Goal: Contribute content

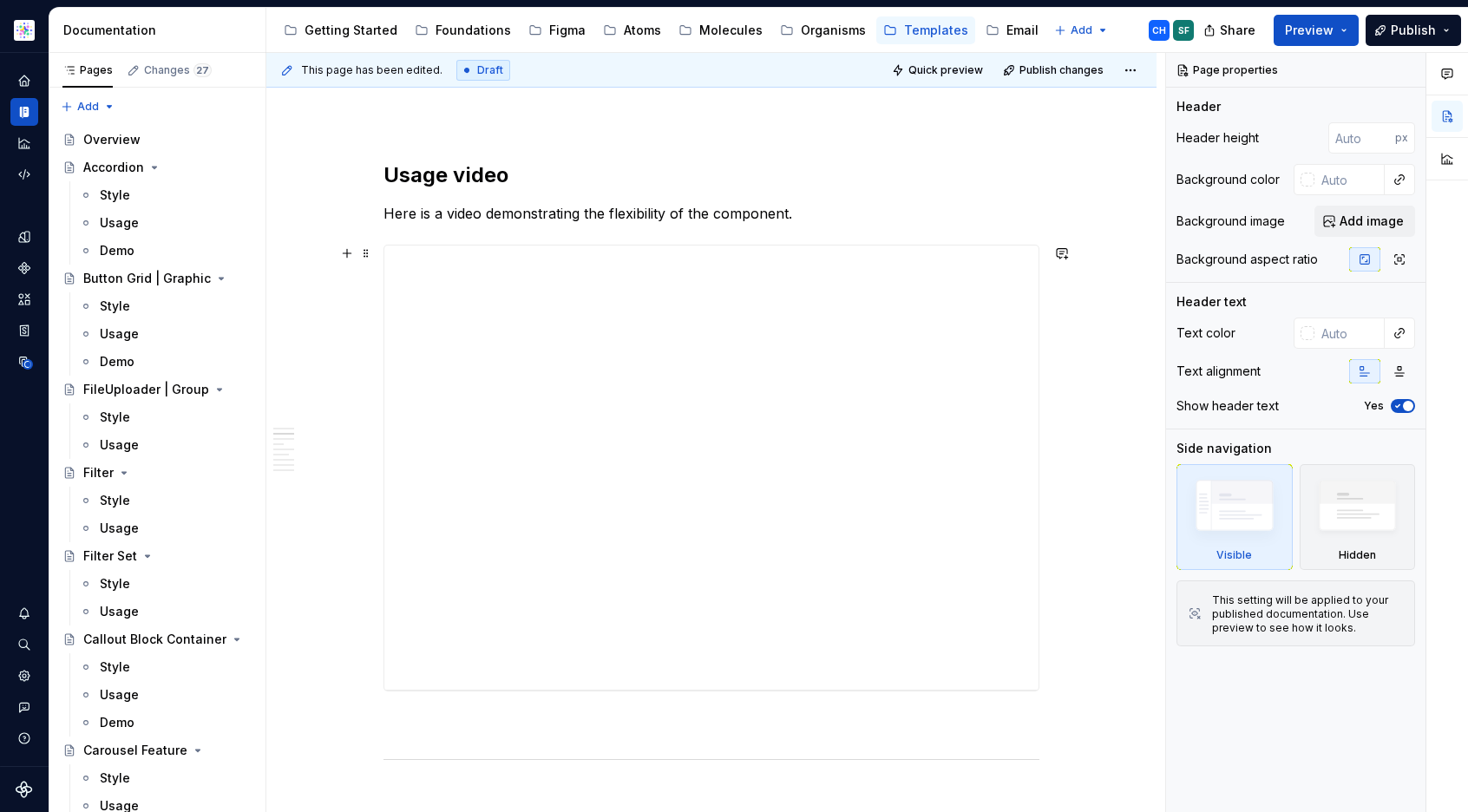
scroll to position [444, 0]
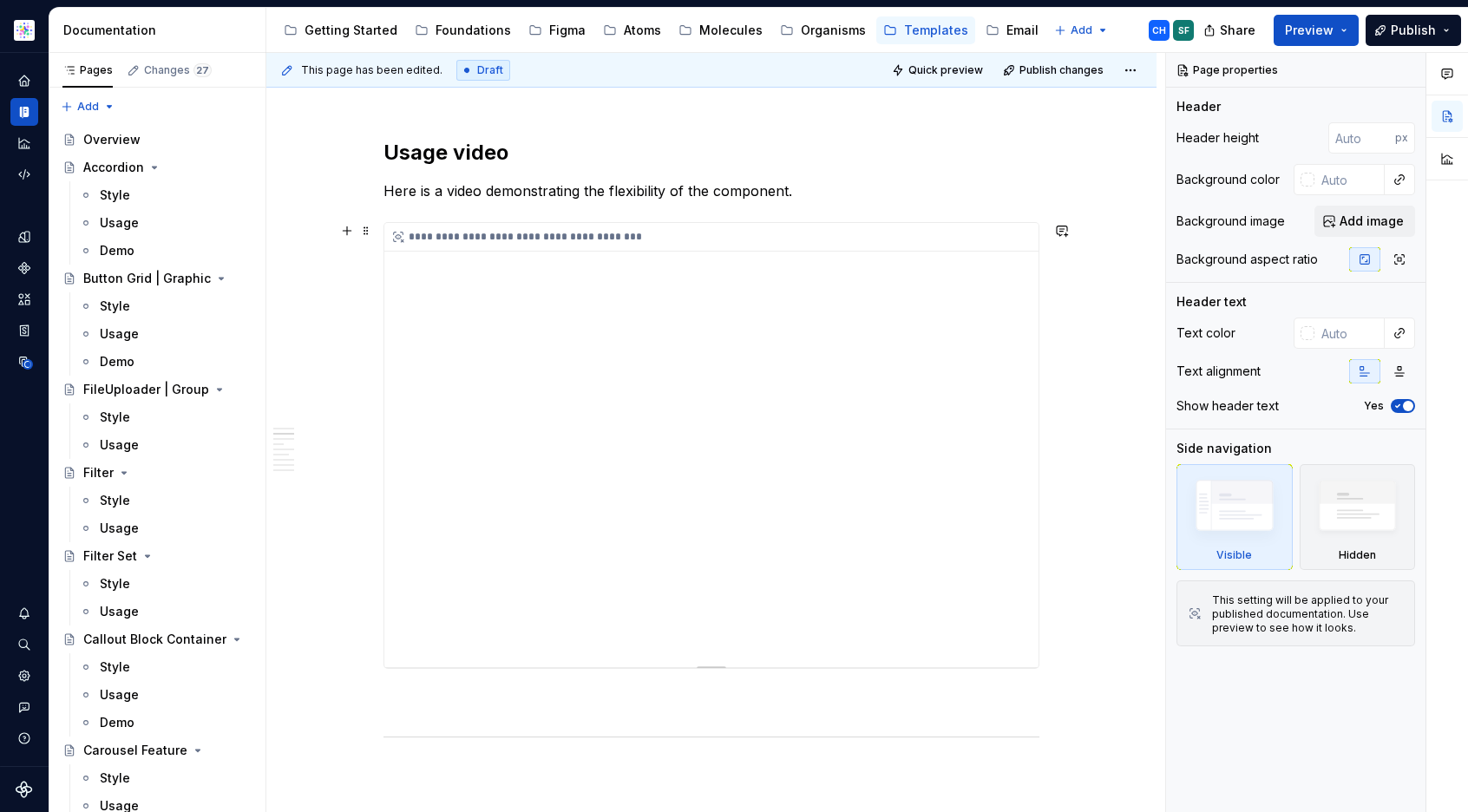
click at [404, 611] on div "**********" at bounding box center [711, 444] width 654 height 444
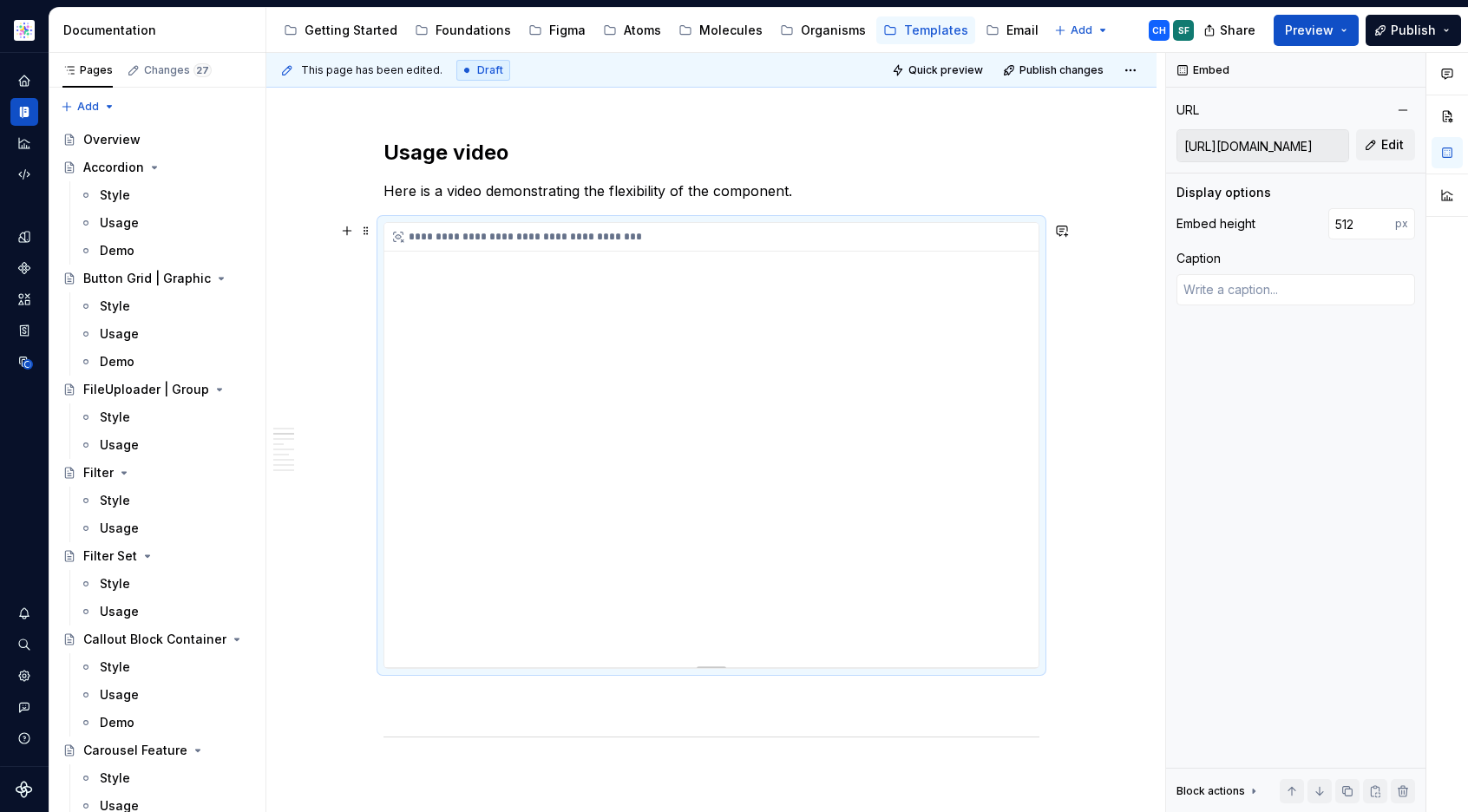
click at [414, 626] on div "**********" at bounding box center [711, 444] width 654 height 444
drag, startPoint x: 860, startPoint y: 414, endPoint x: 867, endPoint y: 410, distance: 8.1
click at [860, 415] on div "**********" at bounding box center [711, 444] width 654 height 444
click at [1258, 139] on input "[URL][DOMAIN_NAME]" at bounding box center [1262, 145] width 171 height 31
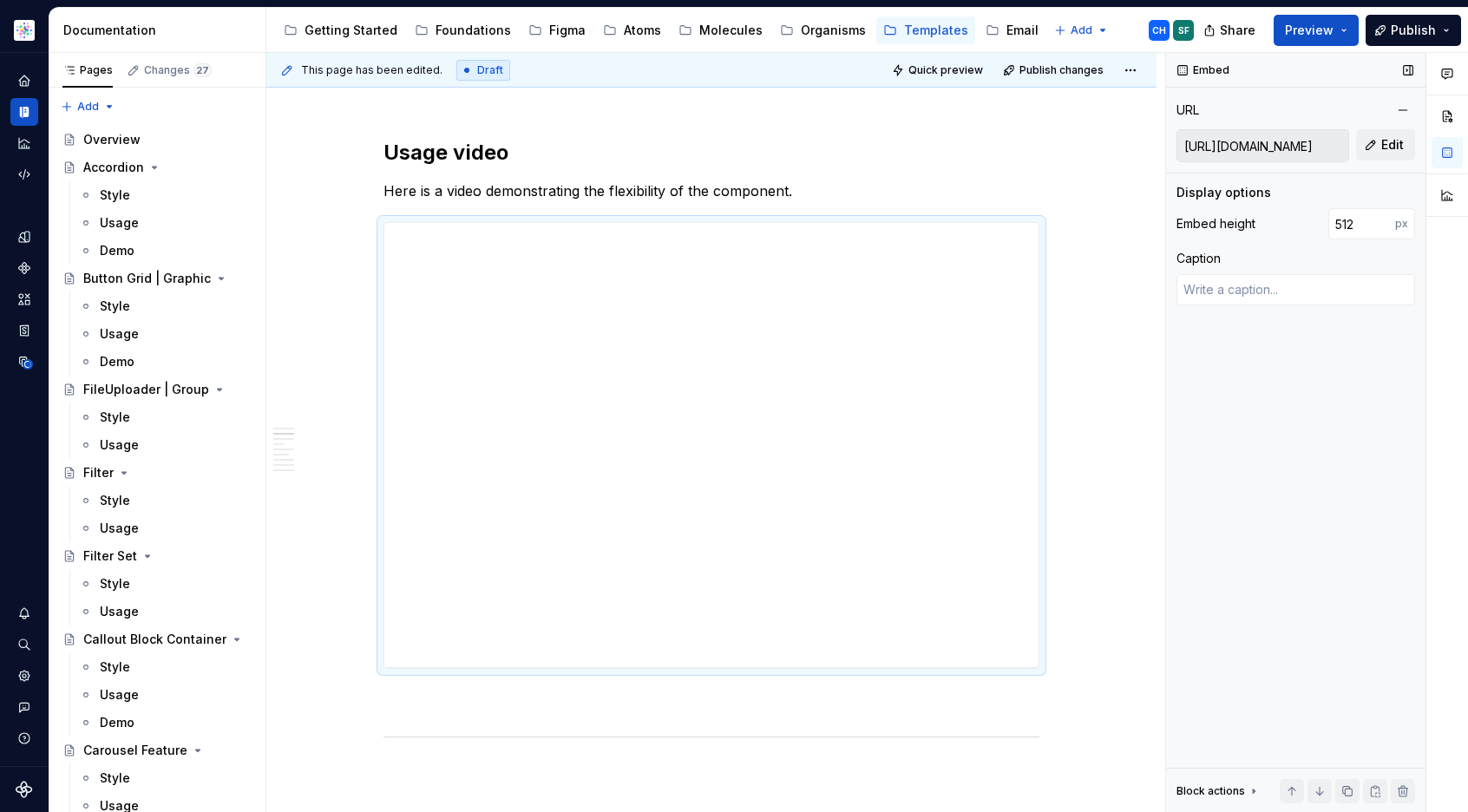
click at [1258, 139] on input "[URL][DOMAIN_NAME]" at bounding box center [1262, 145] width 171 height 31
click at [420, 615] on div "**********" at bounding box center [711, 444] width 654 height 444
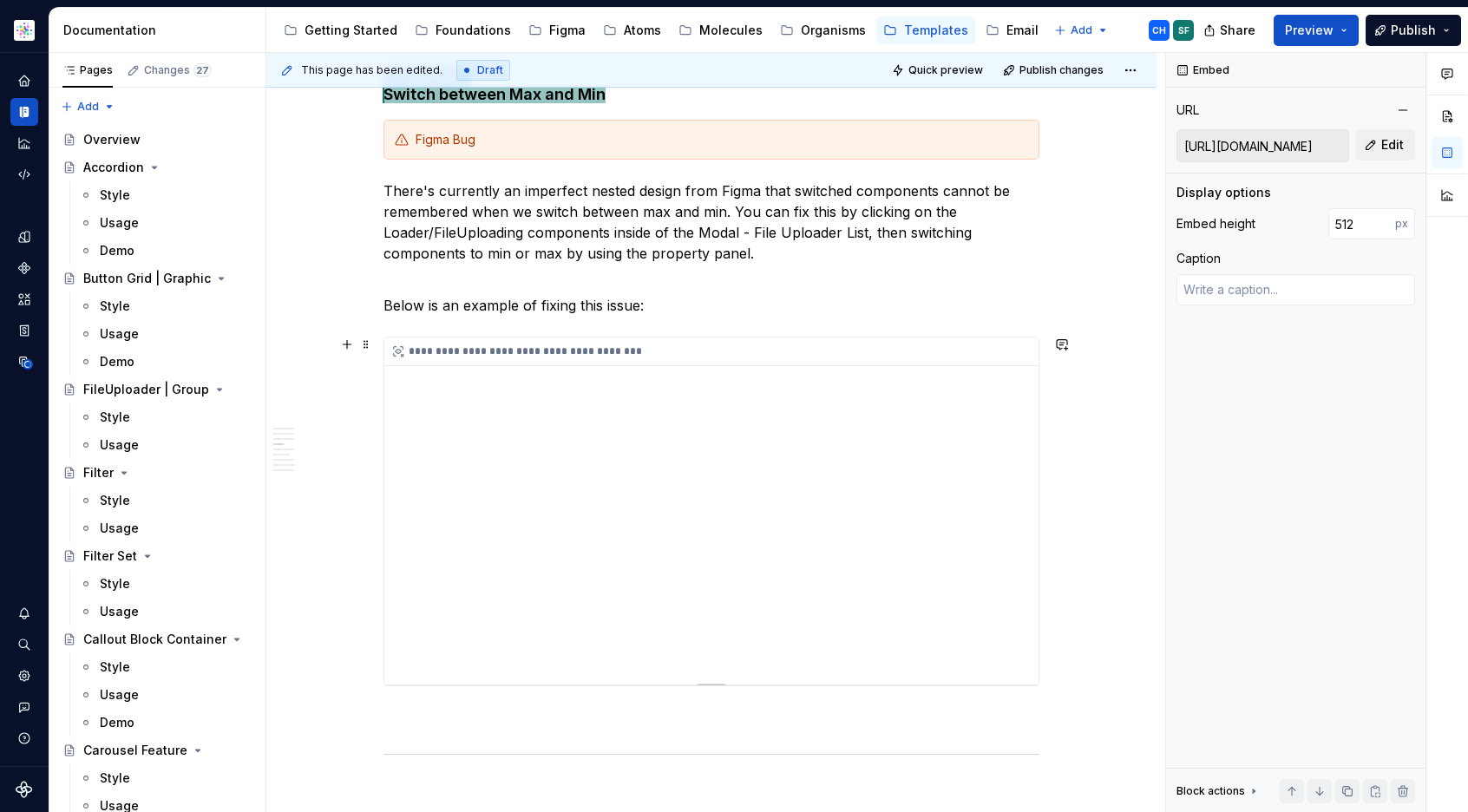
scroll to position [2303, 0]
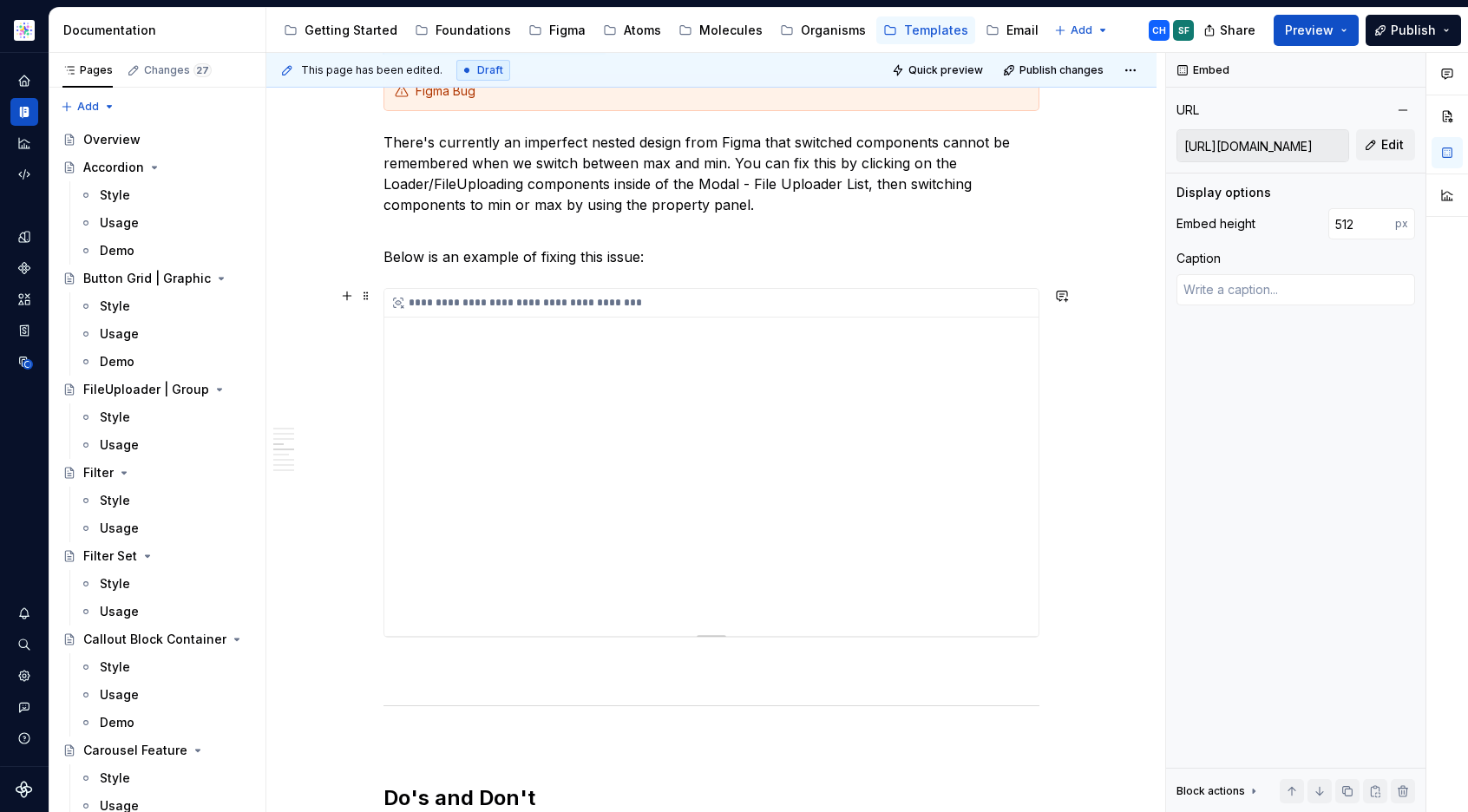
type textarea "*"
type input "[URL][DOMAIN_NAME]"
type input "400"
click at [496, 611] on div "**********" at bounding box center [711, 462] width 654 height 347
click at [1223, 149] on input "[URL][DOMAIN_NAME]" at bounding box center [1262, 145] width 171 height 31
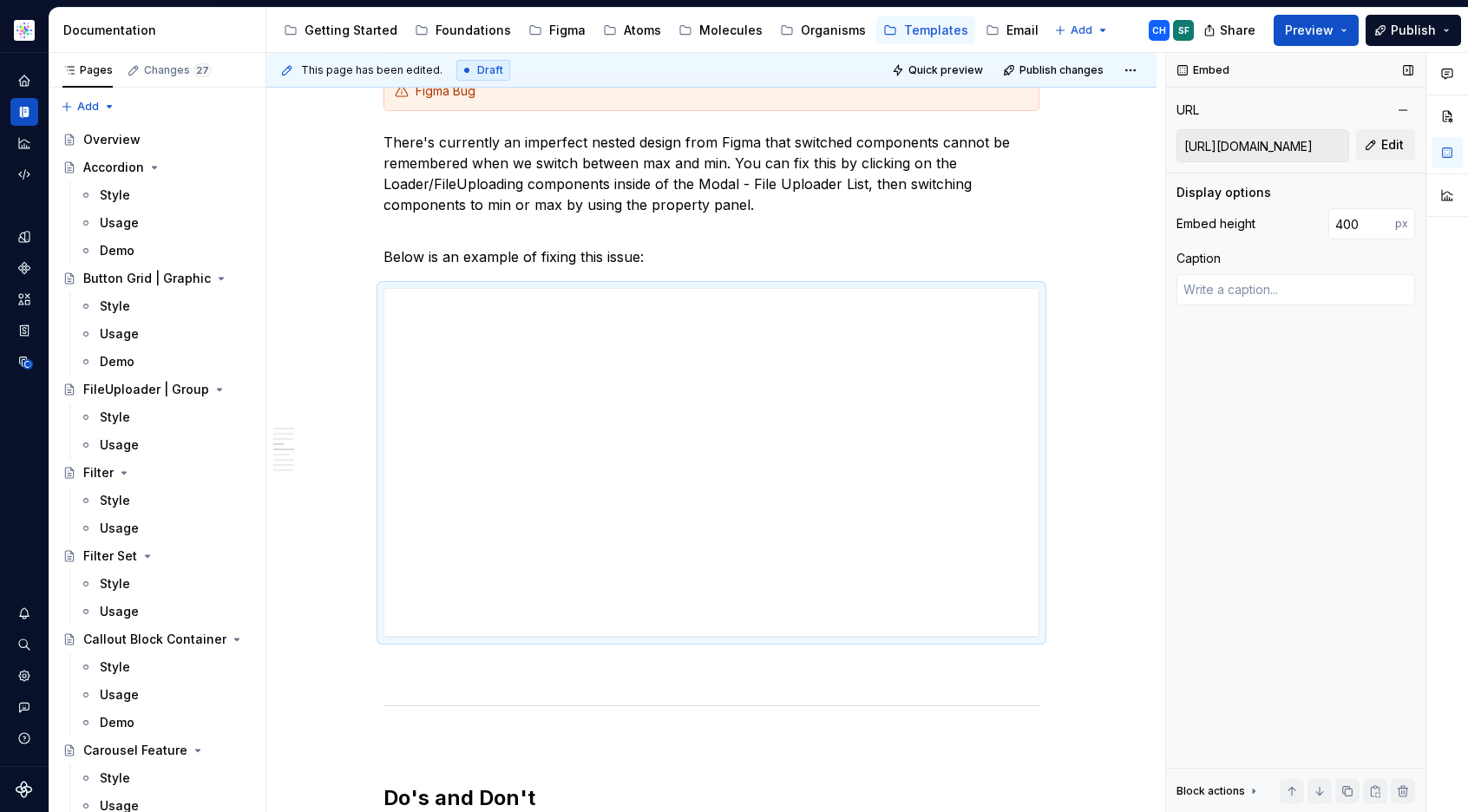
click at [1223, 149] on input "[URL][DOMAIN_NAME]" at bounding box center [1262, 145] width 171 height 31
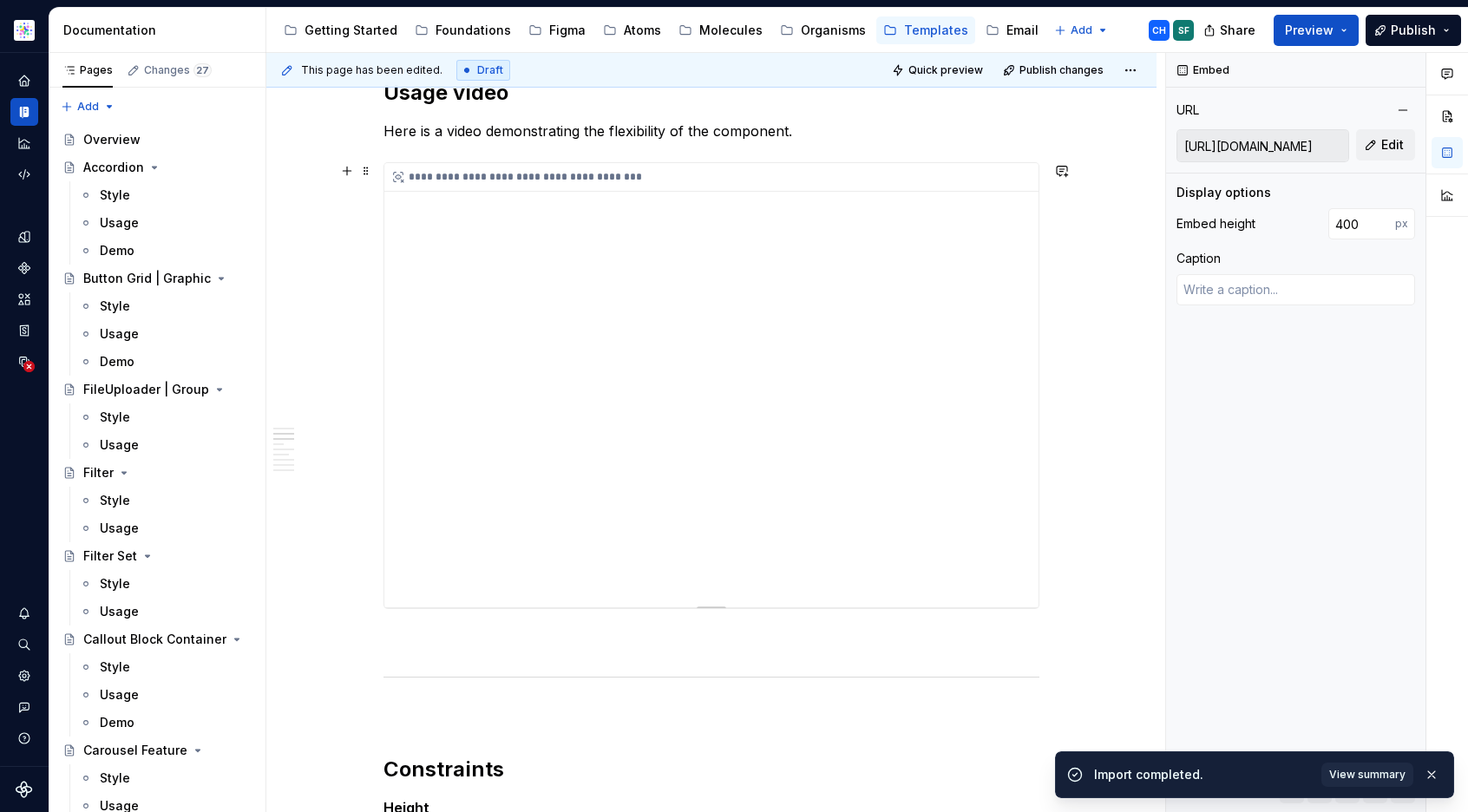
scroll to position [169, 0]
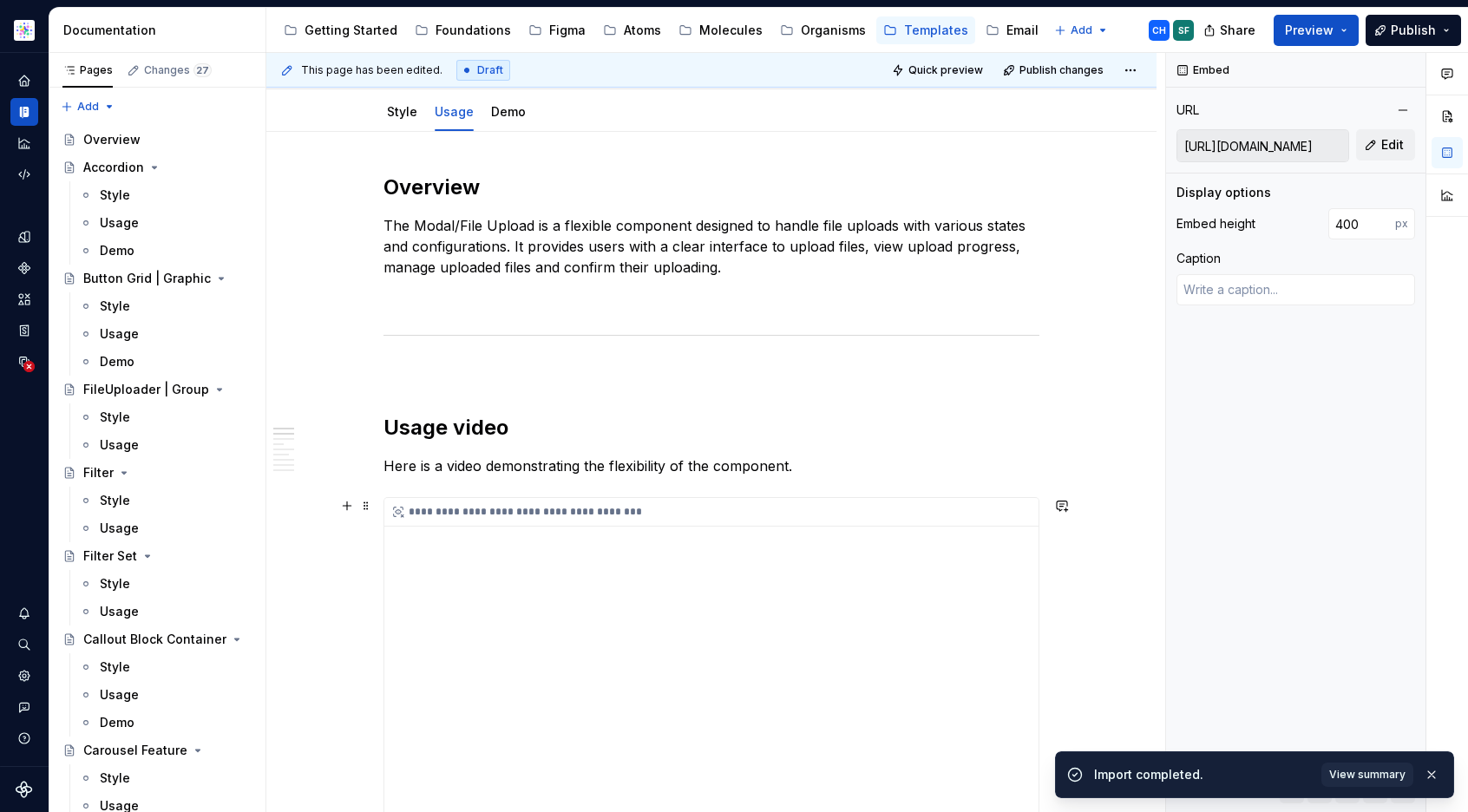
type textarea "*"
type input "[URL][DOMAIN_NAME]"
type input "512"
click at [582, 576] on div "**********" at bounding box center [711, 719] width 654 height 444
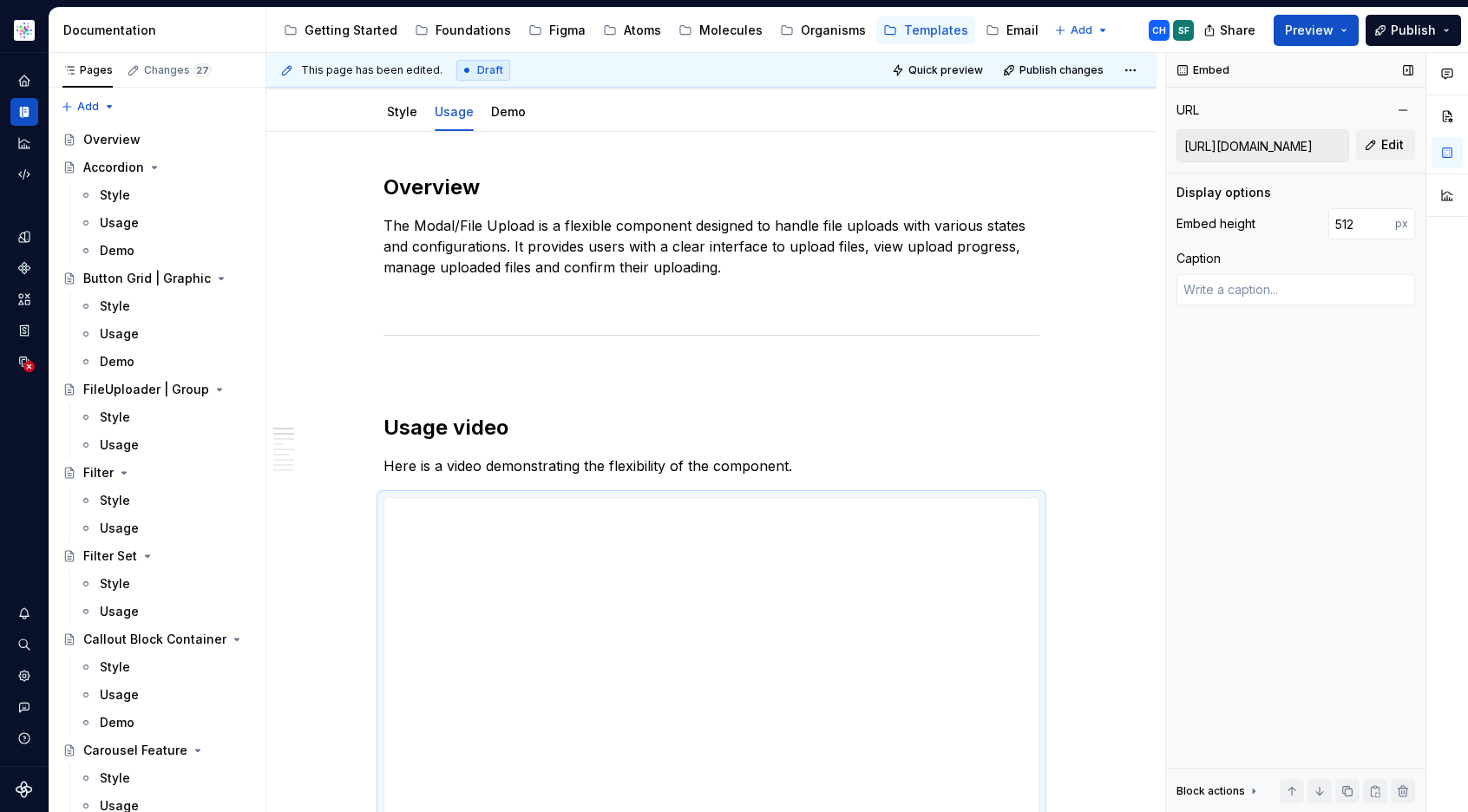
click at [1304, 145] on input "[URL][DOMAIN_NAME]" at bounding box center [1262, 145] width 171 height 31
click at [1384, 144] on span "Edit" at bounding box center [1392, 145] width 22 height 18
type textarea "*"
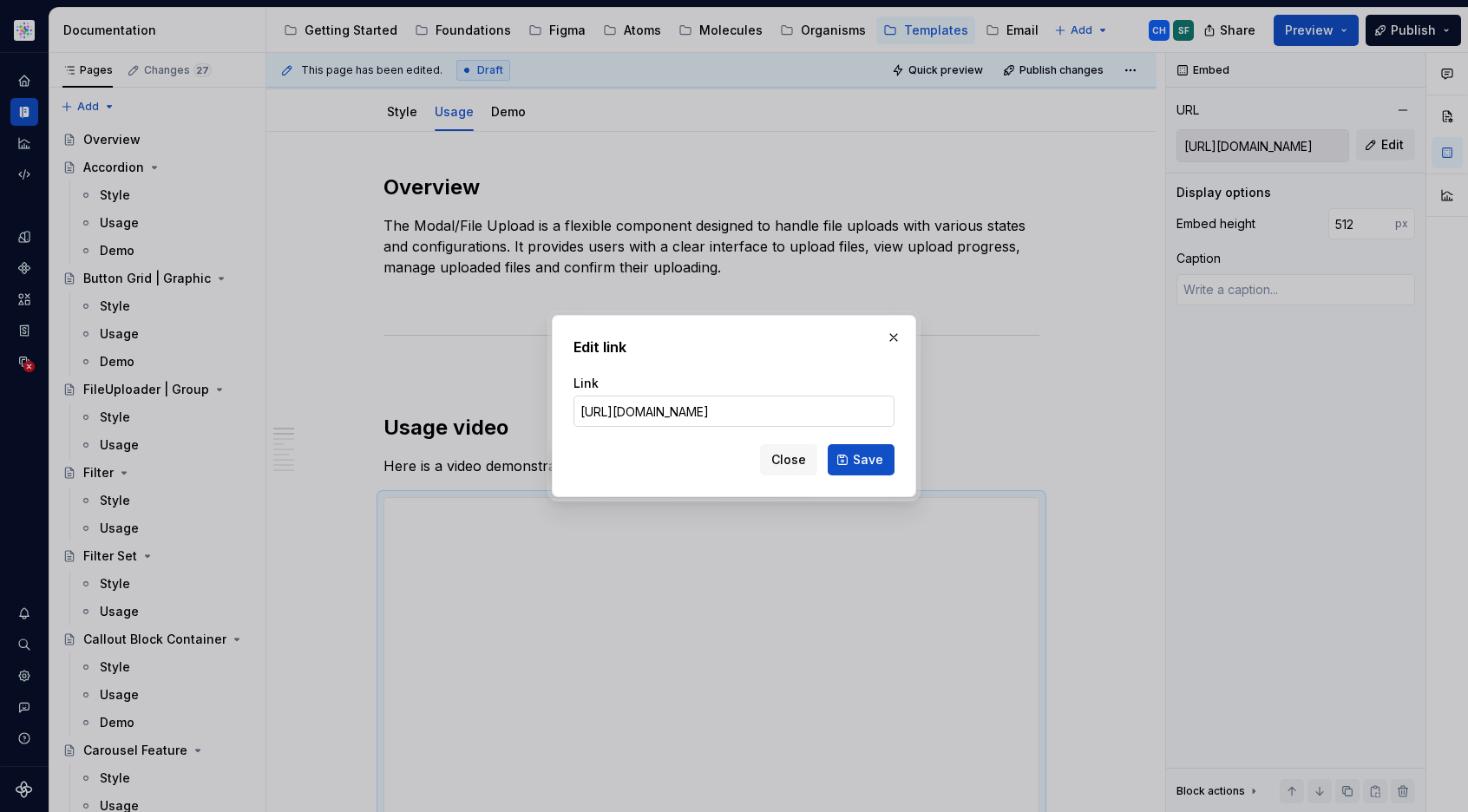
click at [772, 396] on input "[URL][DOMAIN_NAME]" at bounding box center [734, 411] width 321 height 31
drag, startPoint x: 801, startPoint y: 409, endPoint x: 876, endPoint y: 412, distance: 75.1
click at [923, 415] on div "Edit link Link [URL][DOMAIN_NAME] Close Save" at bounding box center [734, 406] width 1468 height 812
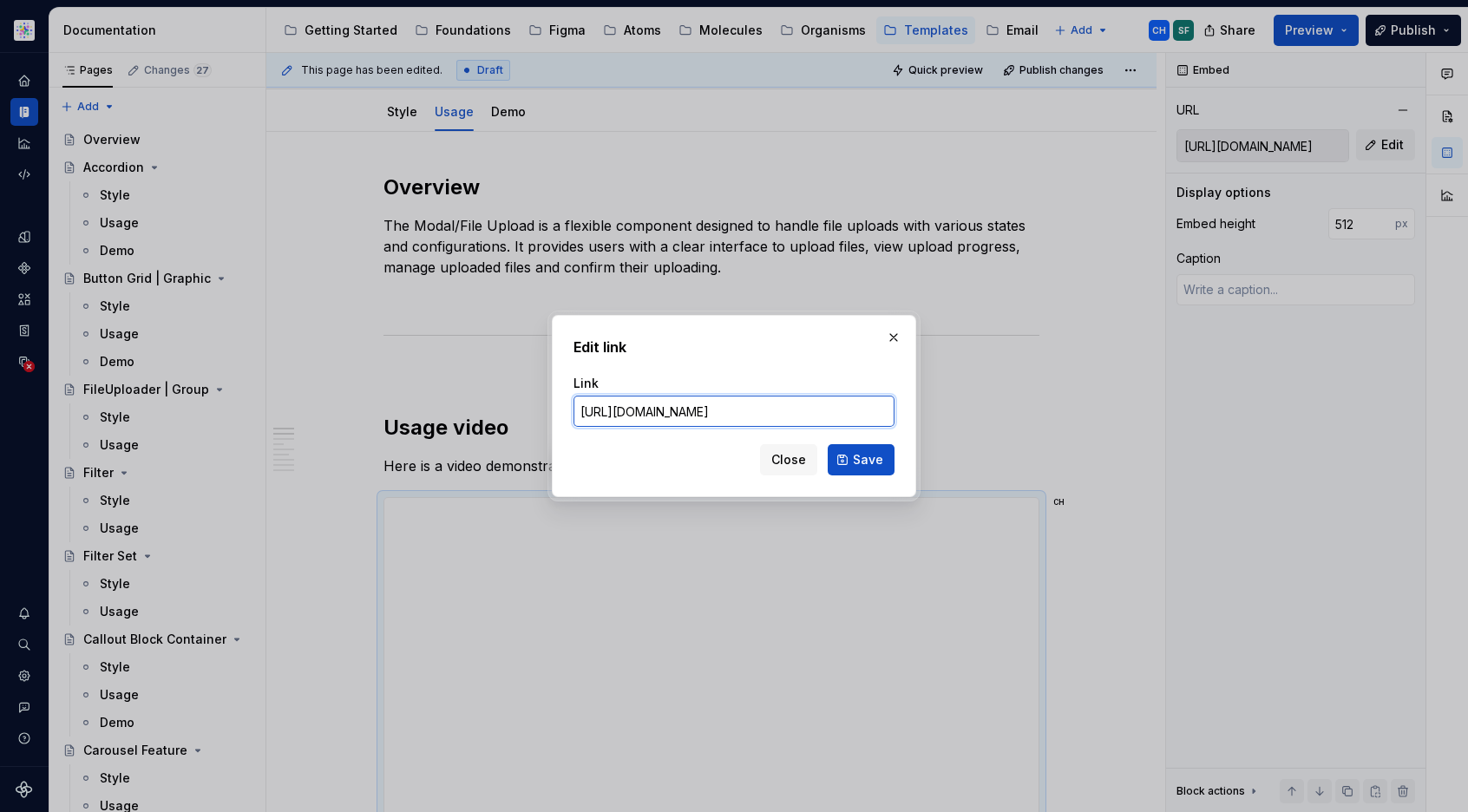
click at [673, 411] on input "[URL][DOMAIN_NAME]" at bounding box center [734, 411] width 321 height 31
paste input "936817"
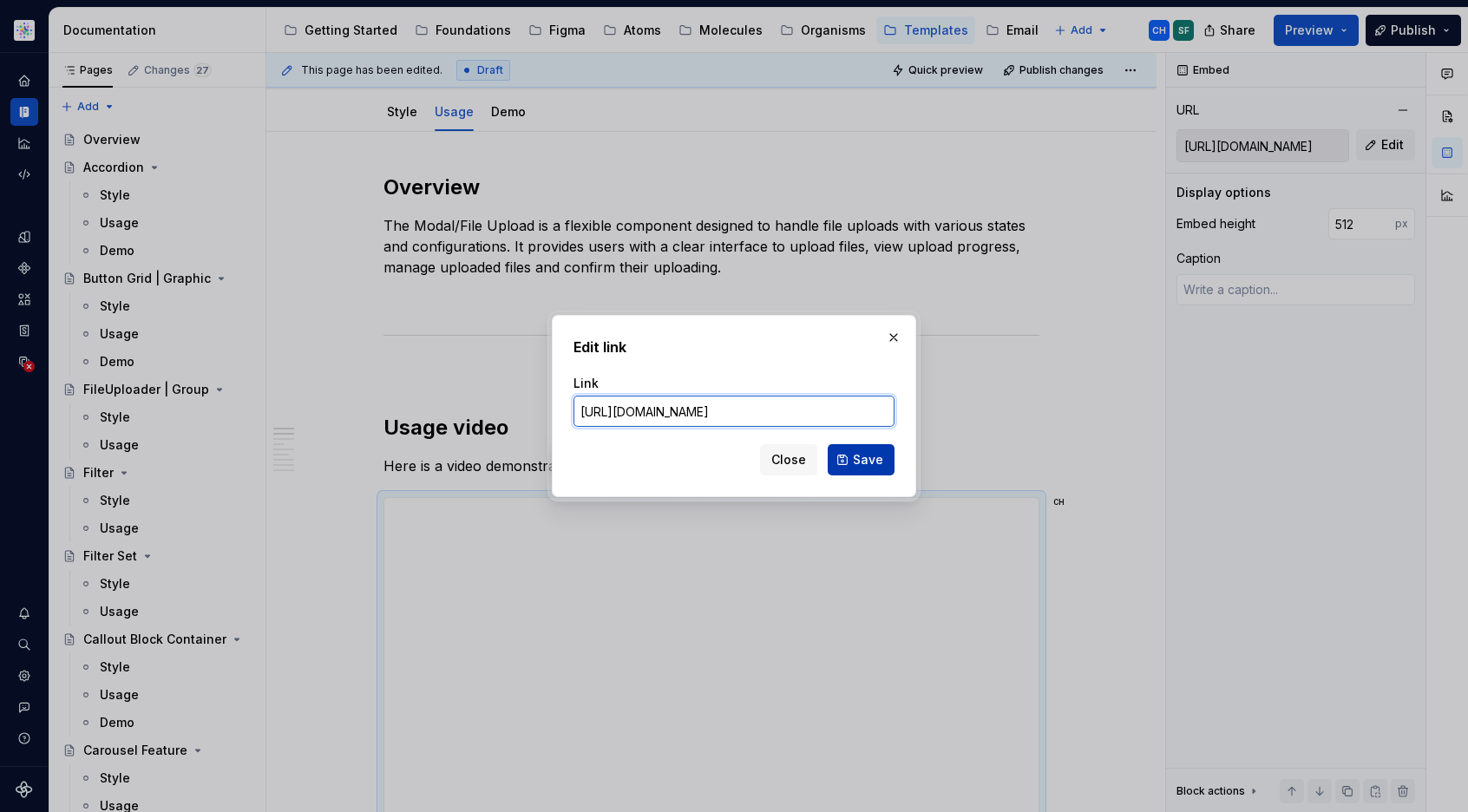
type input "[URL][DOMAIN_NAME]"
click at [875, 460] on span "Save" at bounding box center [867, 459] width 30 height 18
type textarea "*"
type input "[URL][DOMAIN_NAME]"
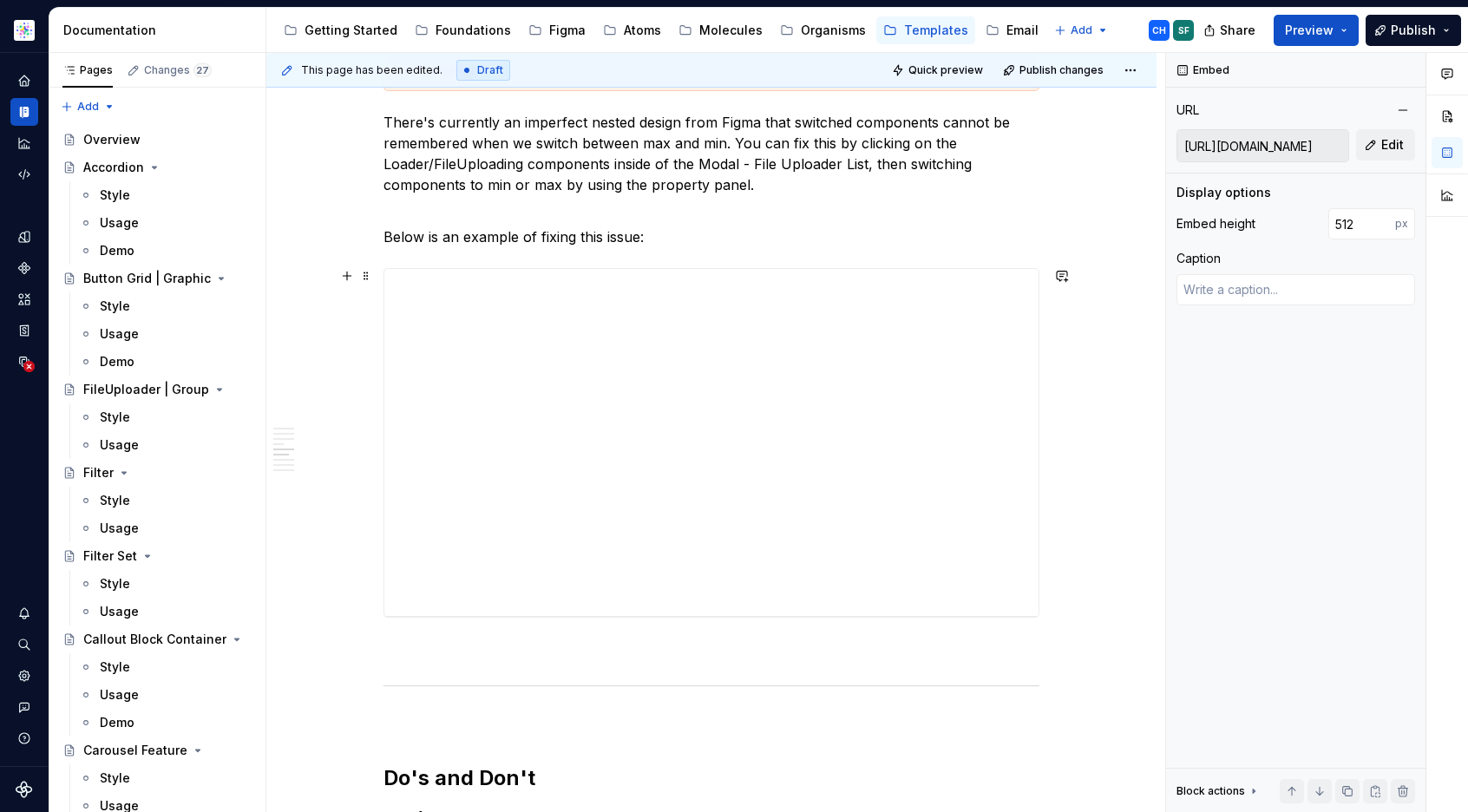
scroll to position [2414, 0]
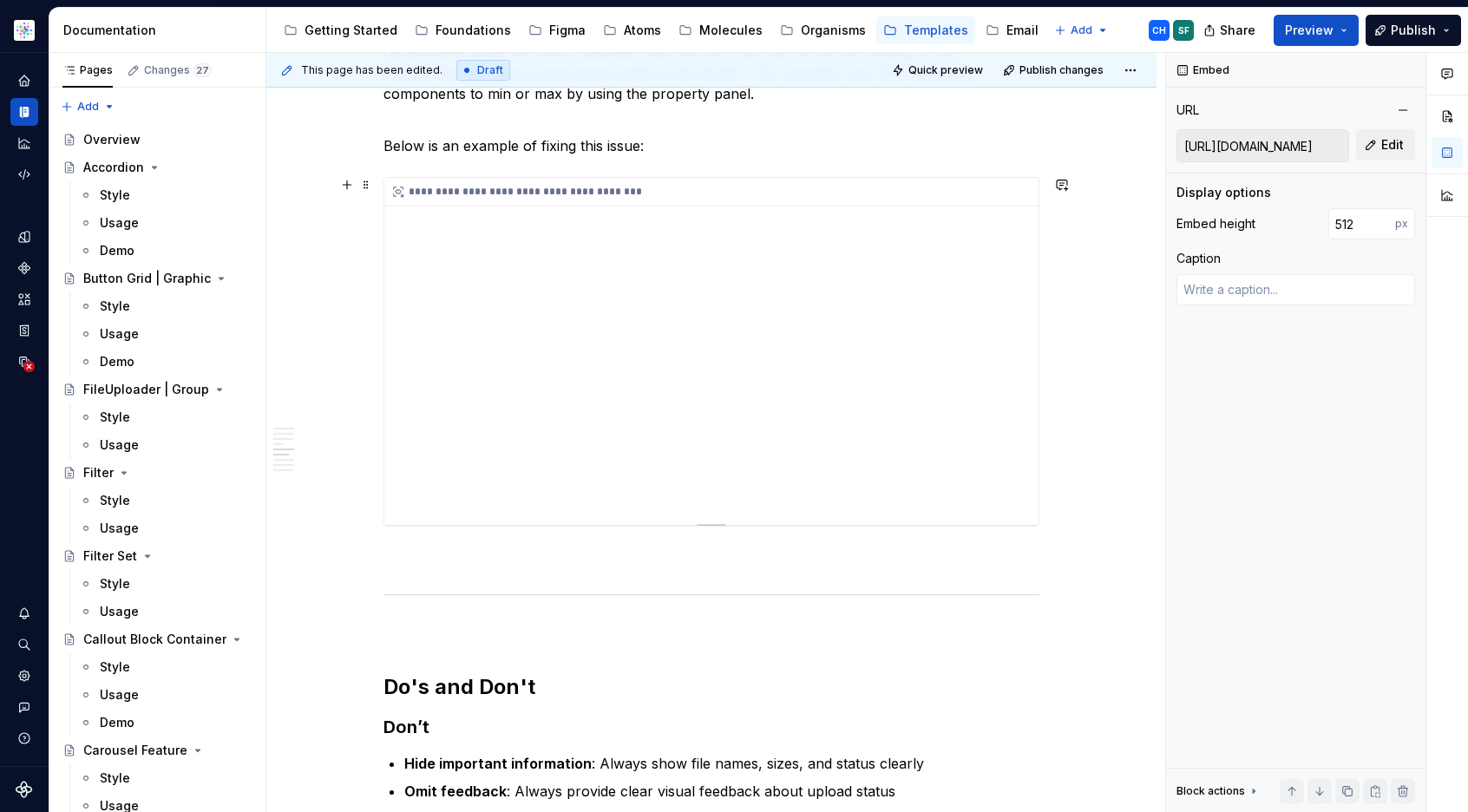
type textarea "*"
type input "[URL][DOMAIN_NAME]"
type input "400"
click at [633, 399] on div "**********" at bounding box center [711, 351] width 654 height 347
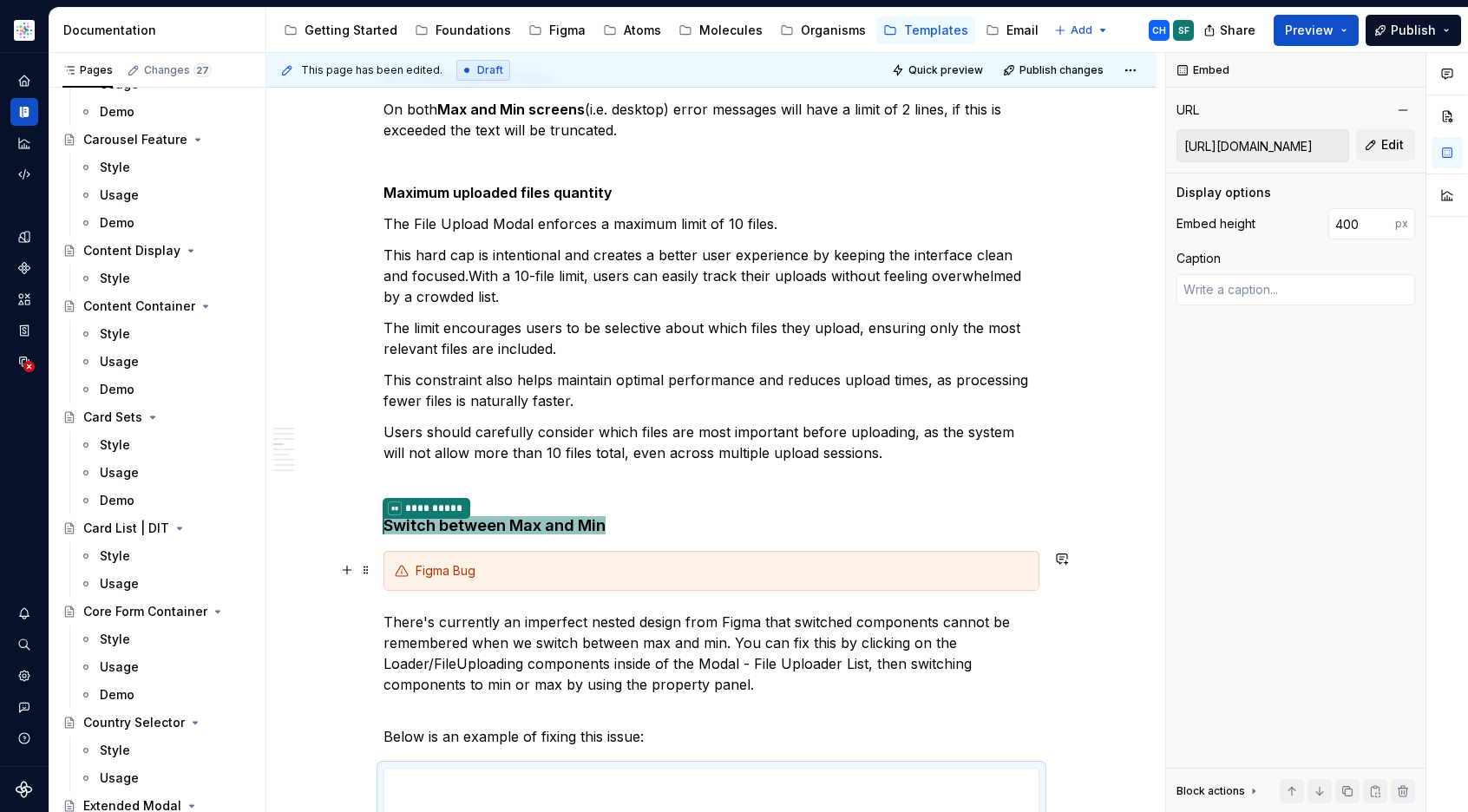
scroll to position [2207, 0]
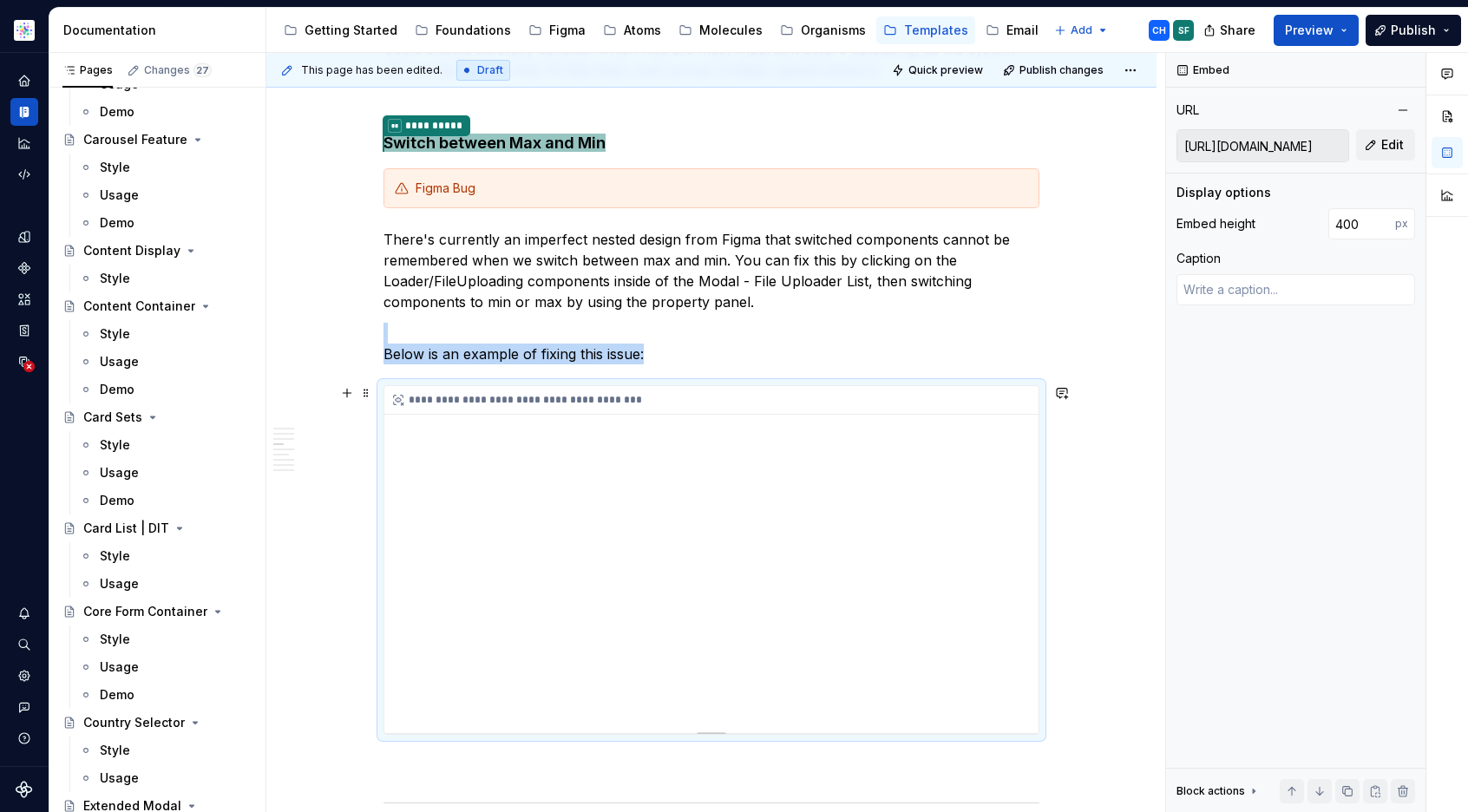
click at [709, 508] on div "**********" at bounding box center [711, 559] width 654 height 347
click at [1395, 139] on span "Edit" at bounding box center [1392, 145] width 22 height 18
type textarea "*"
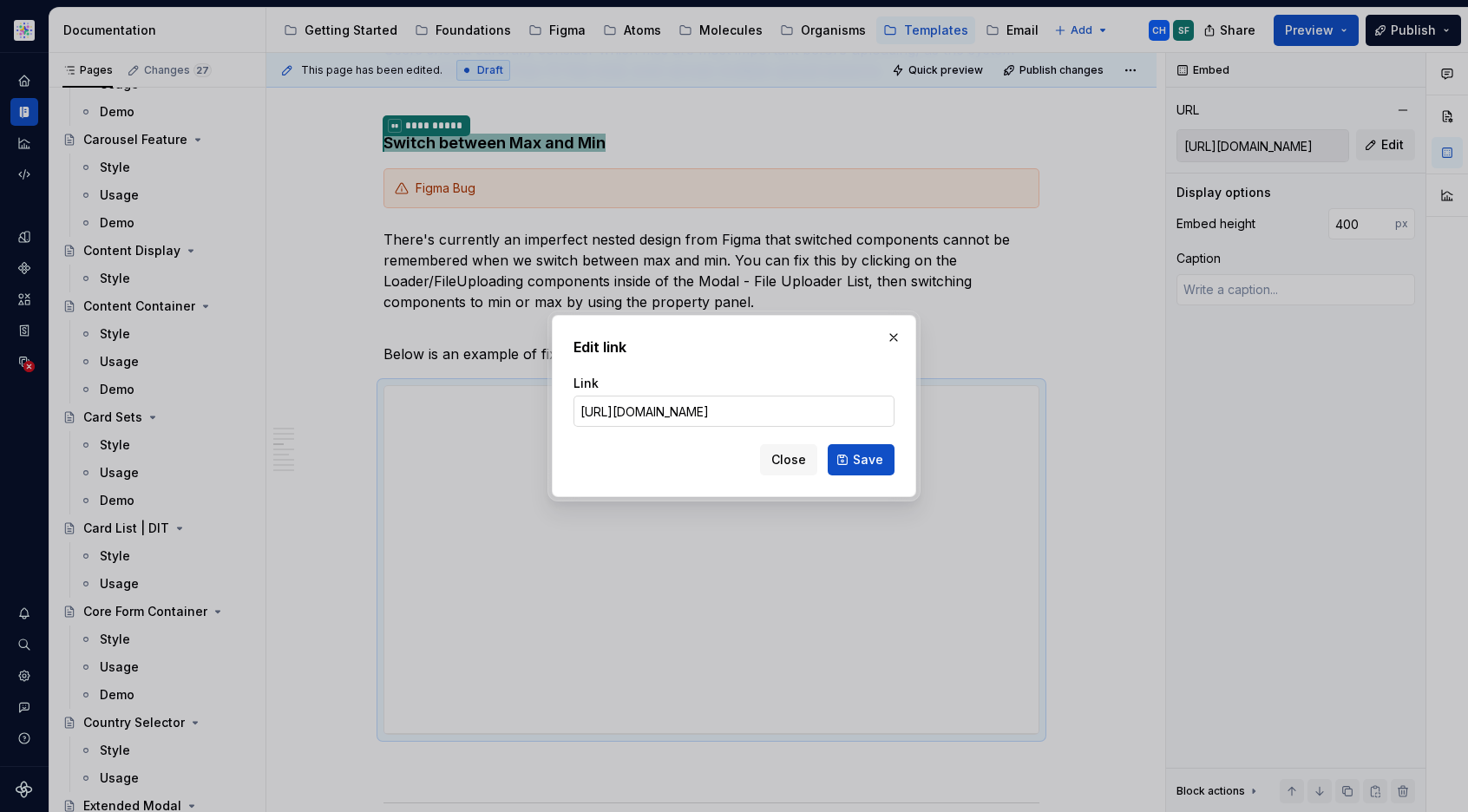
click at [743, 411] on input "[URL][DOMAIN_NAME]" at bounding box center [734, 411] width 321 height 31
type input "[URL][DOMAIN_NAME]"
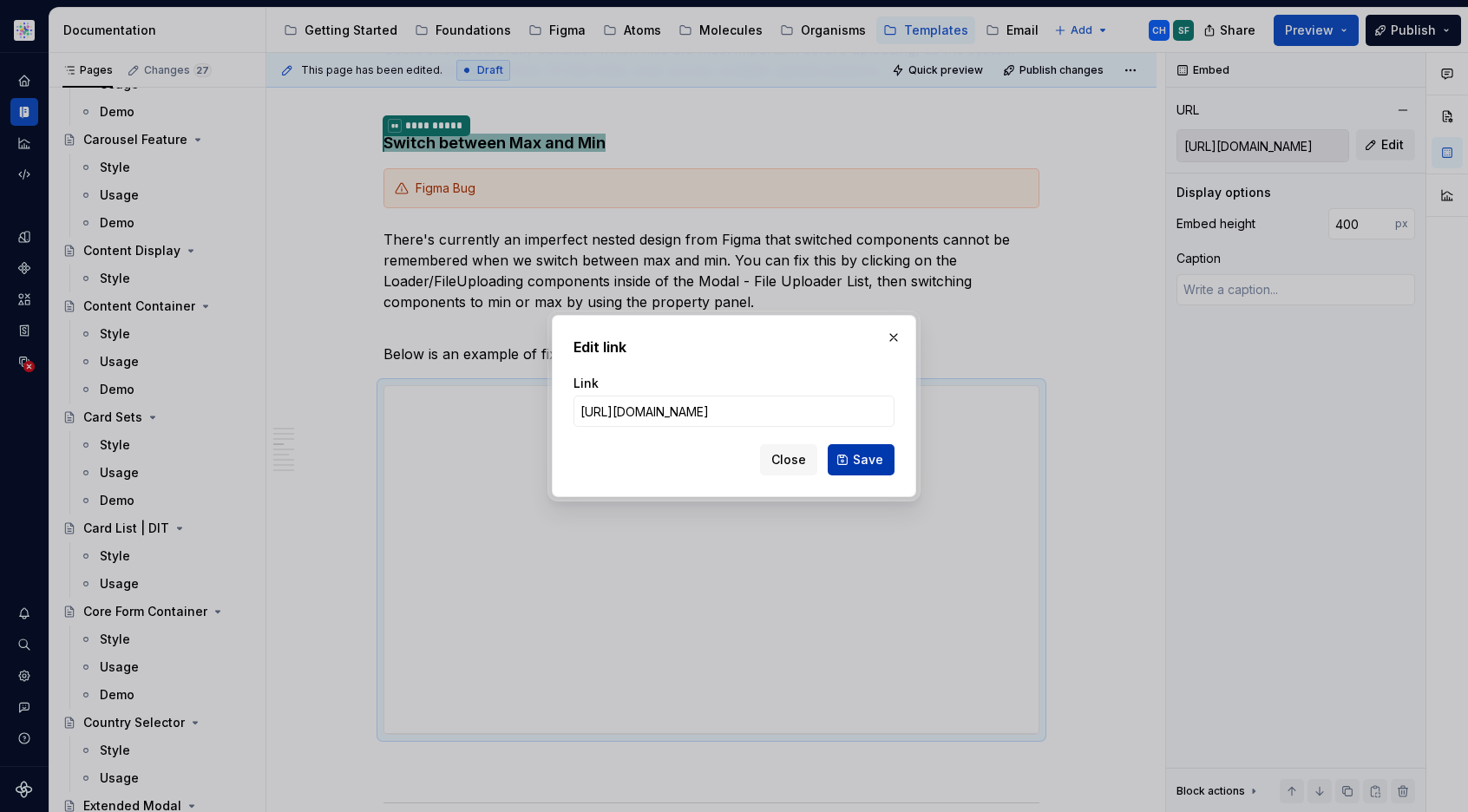
scroll to position [0, 0]
click at [843, 455] on button "Save" at bounding box center [860, 459] width 66 height 31
type textarea "*"
type input "[URL][DOMAIN_NAME]"
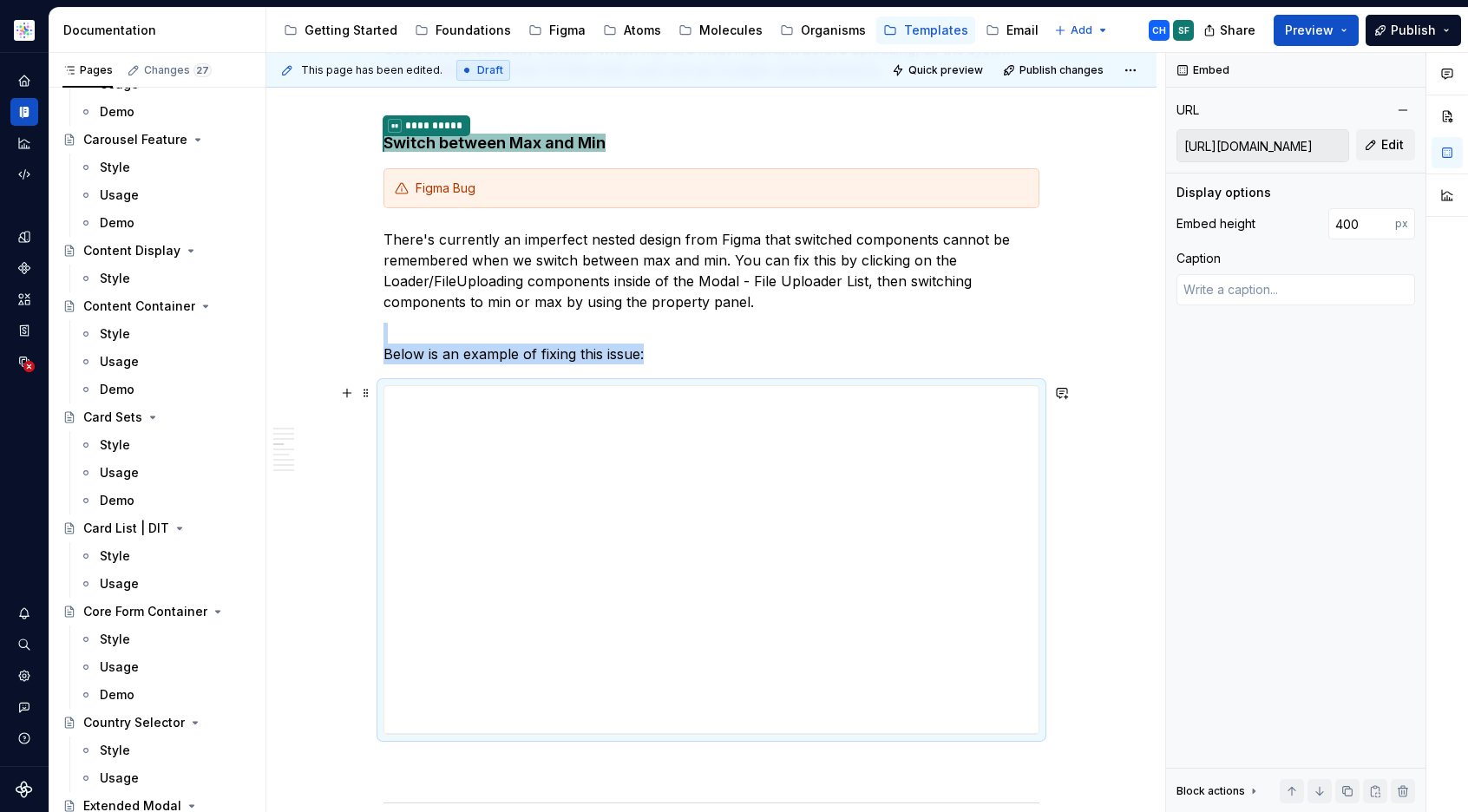
click at [1104, 561] on div "**********" at bounding box center [711, 223] width 890 height 4257
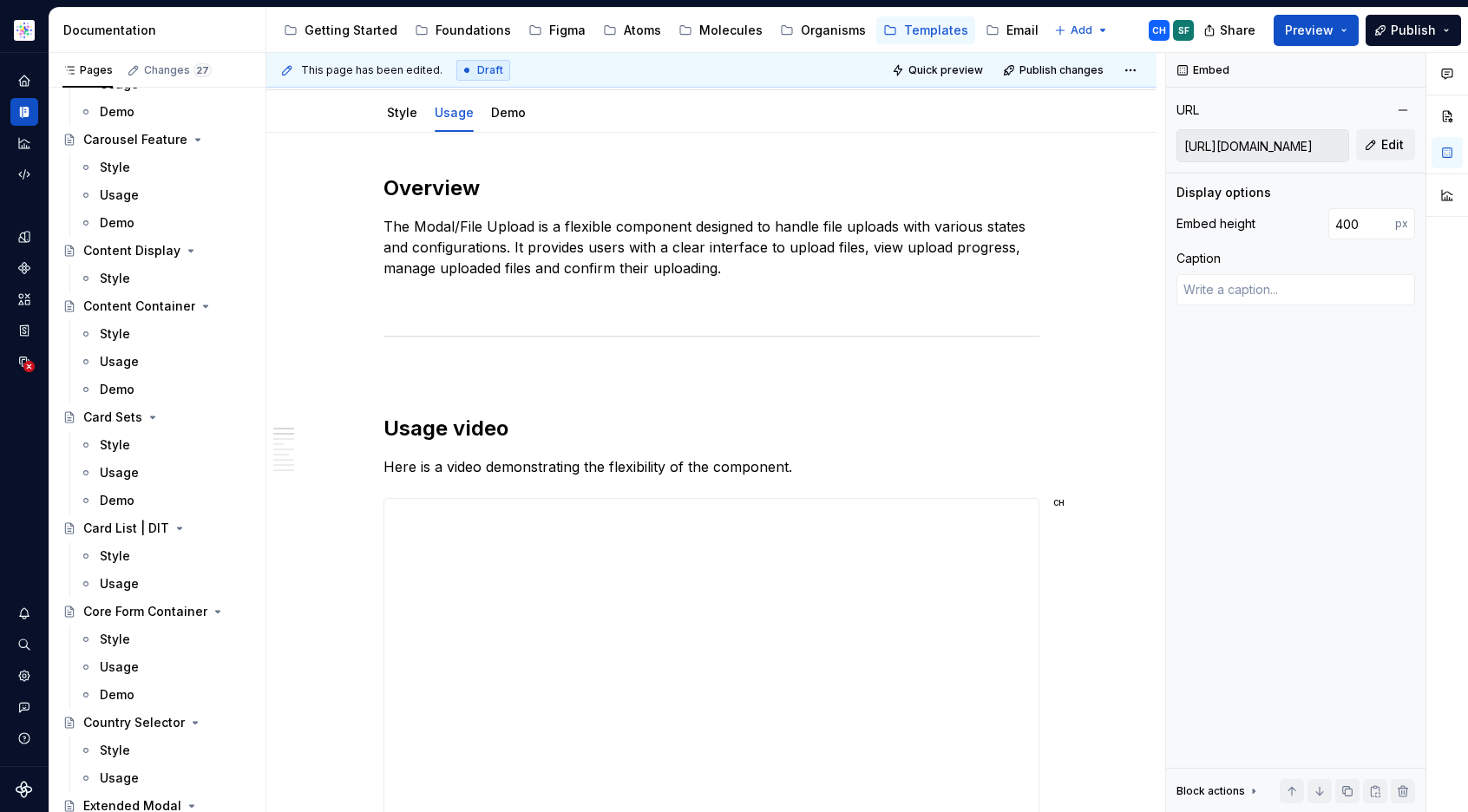
scroll to position [510, 0]
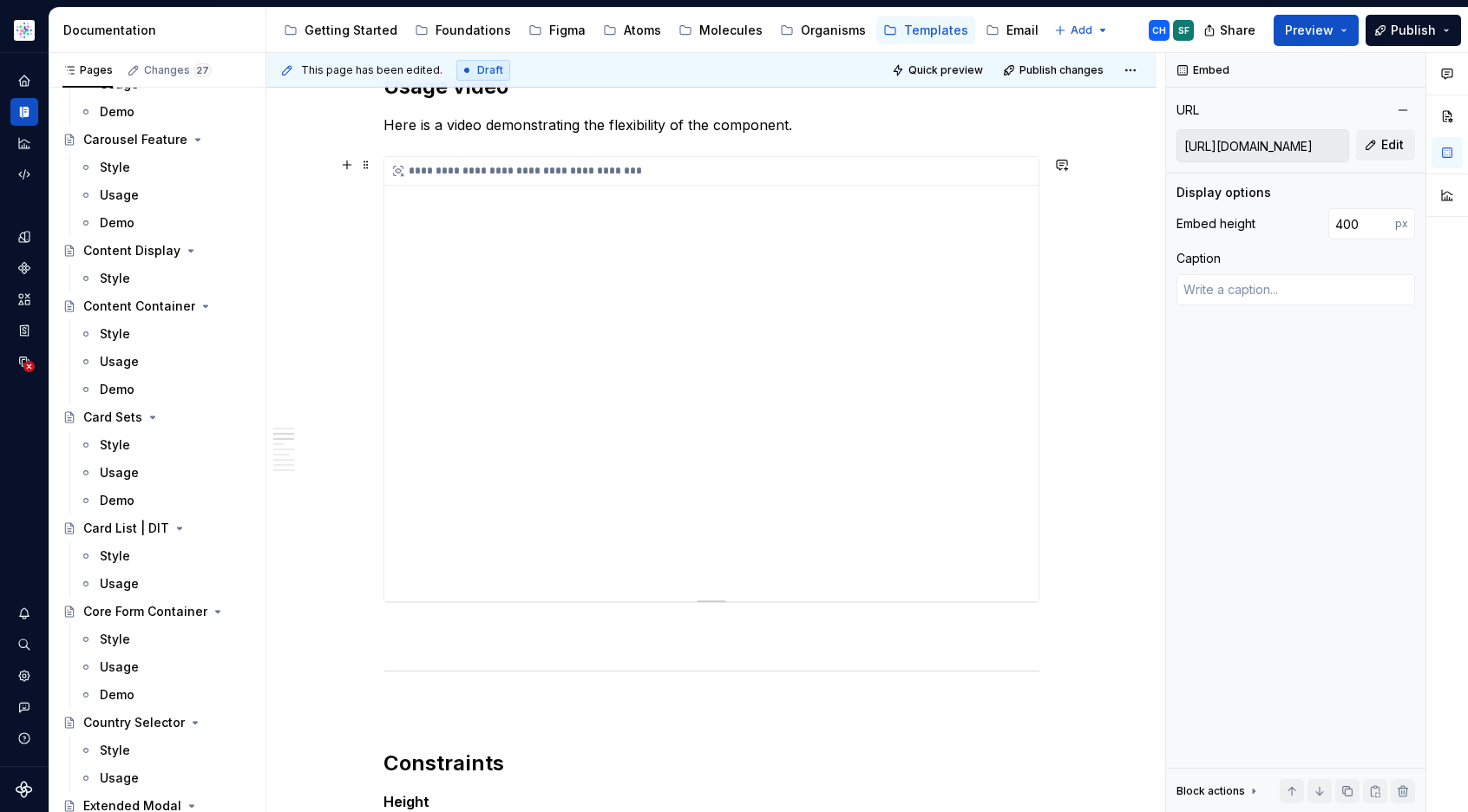
type textarea "*"
type input "[URL][DOMAIN_NAME]"
type input "512"
drag, startPoint x: 449, startPoint y: 562, endPoint x: 423, endPoint y: 565, distance: 26.2
click at [446, 562] on div "**********" at bounding box center [711, 379] width 654 height 444
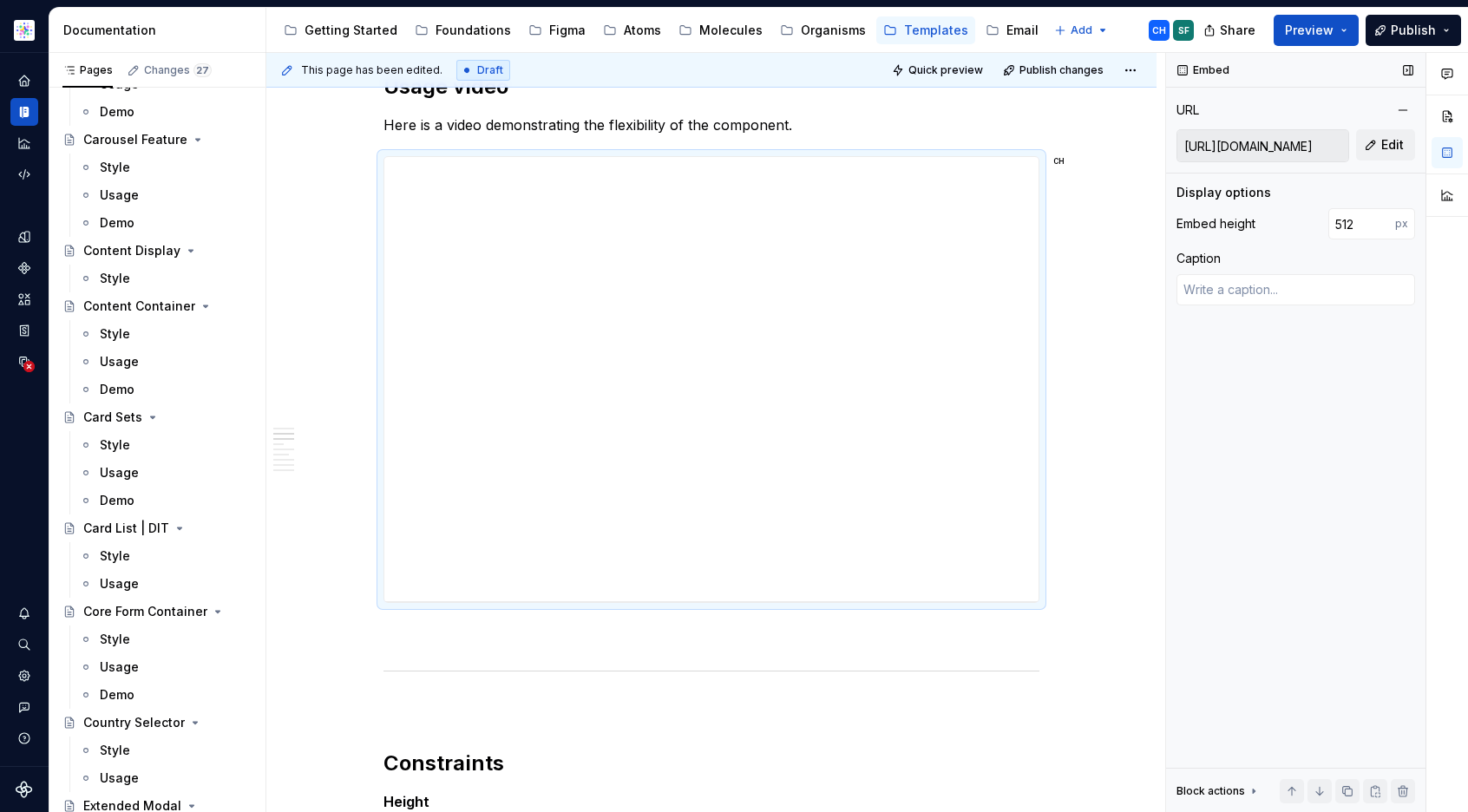
click at [1228, 151] on input "[URL][DOMAIN_NAME]" at bounding box center [1262, 145] width 171 height 31
type textarea "*"
